Goal: Check status: Check status

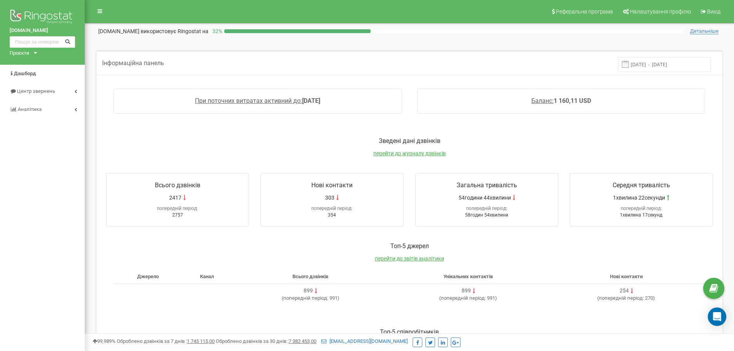
click at [656, 60] on input "[DATE] - [DATE]" at bounding box center [664, 64] width 93 height 15
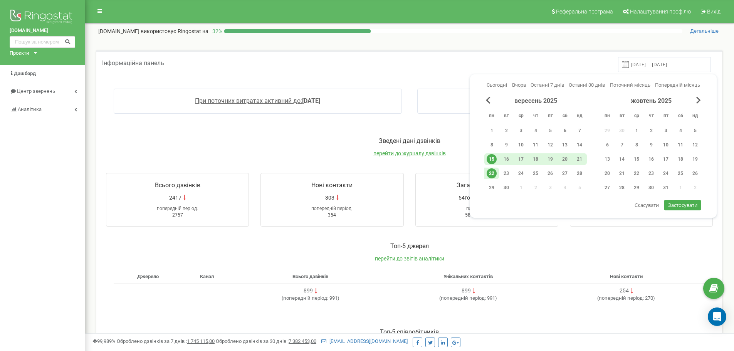
click at [490, 174] on div "22" at bounding box center [491, 173] width 10 height 10
click at [686, 205] on span "Застосувати" at bounding box center [682, 204] width 29 height 7
type input "[DATE] - [DATE]"
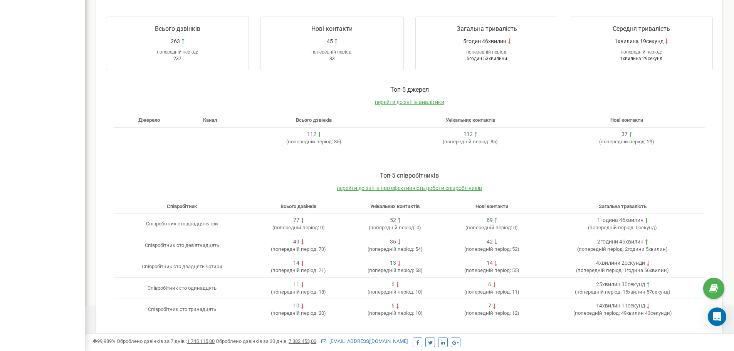
scroll to position [157, 0]
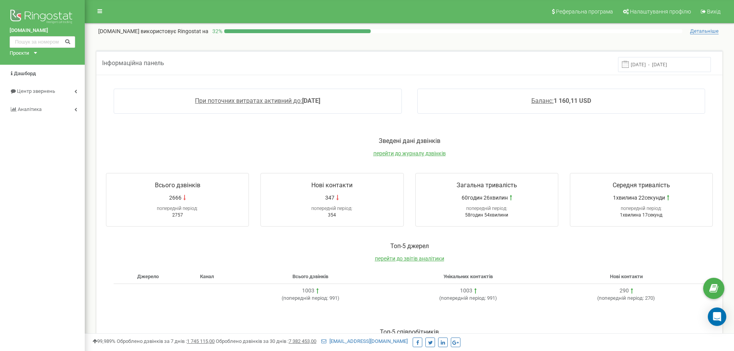
click at [653, 62] on input "[DATE] - [DATE]" at bounding box center [664, 64] width 93 height 15
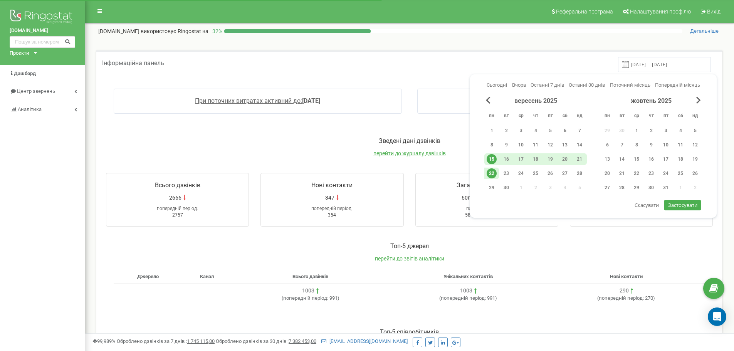
click at [493, 173] on div "22" at bounding box center [491, 173] width 10 height 10
click at [675, 204] on span "Застосувати" at bounding box center [682, 204] width 29 height 7
type input "[DATE] - [DATE]"
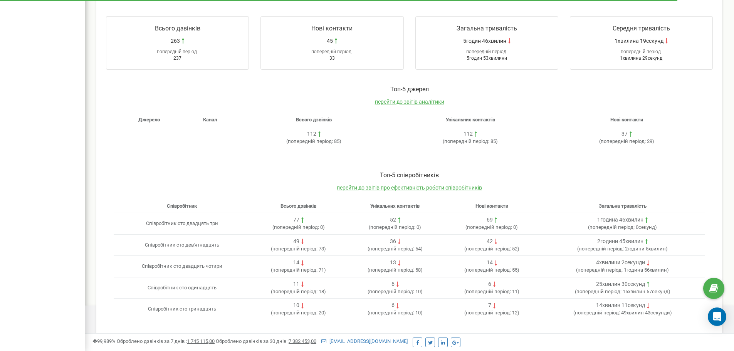
scroll to position [157, 0]
